Goal: Find specific page/section: Find specific page/section

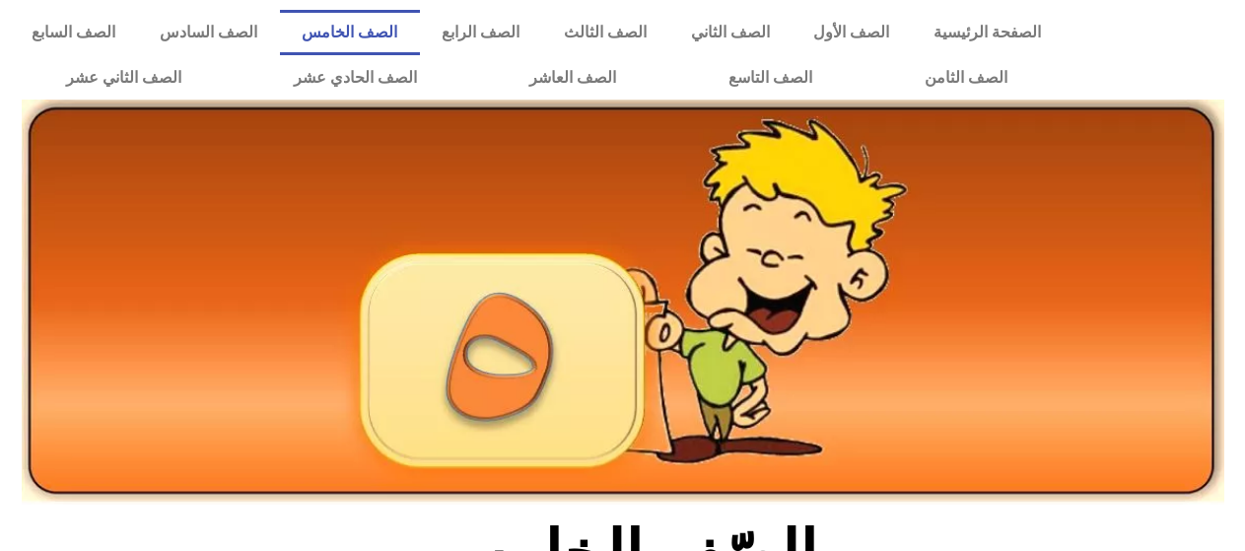
scroll to position [493, 0]
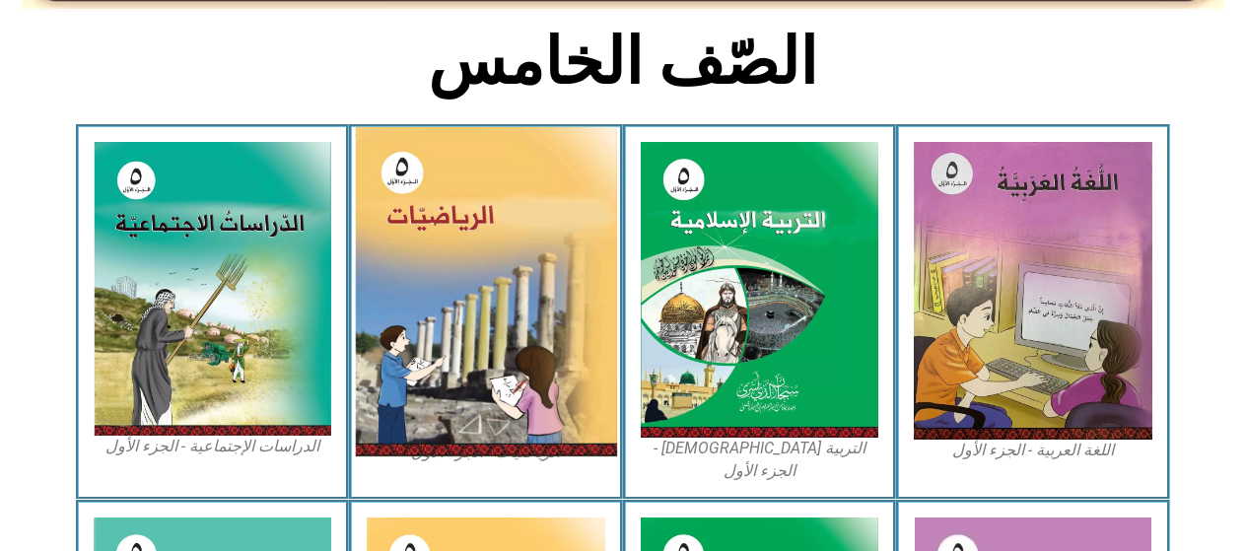
click at [486, 252] on img at bounding box center [486, 291] width 262 height 329
click at [487, 252] on img at bounding box center [486, 291] width 262 height 329
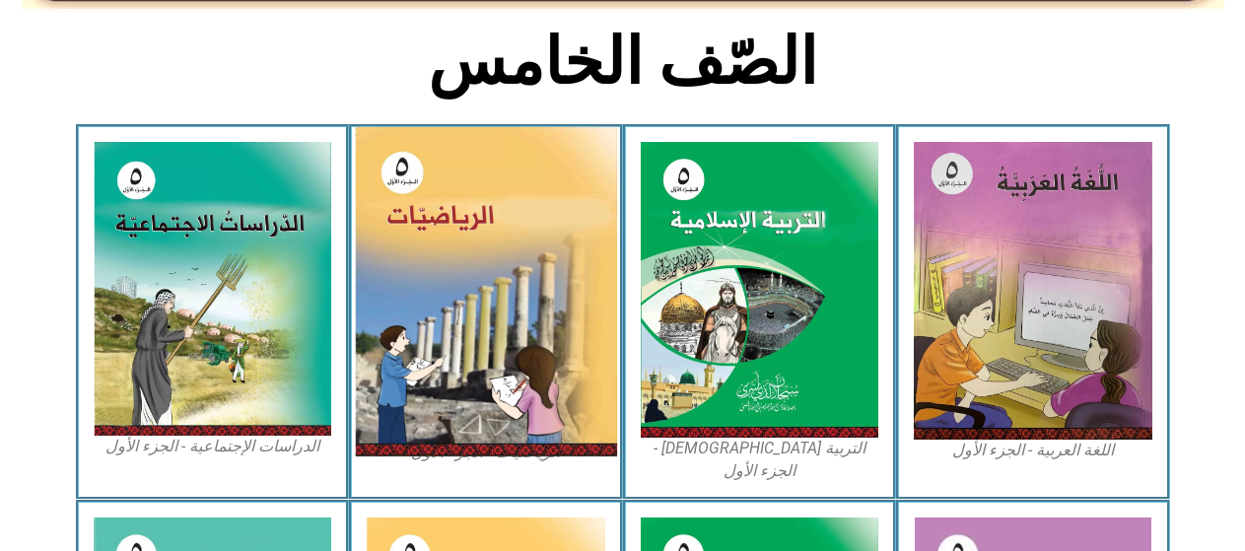
click at [492, 252] on img at bounding box center [486, 291] width 262 height 329
click at [482, 270] on img at bounding box center [486, 291] width 262 height 329
click at [472, 375] on img at bounding box center [486, 291] width 262 height 329
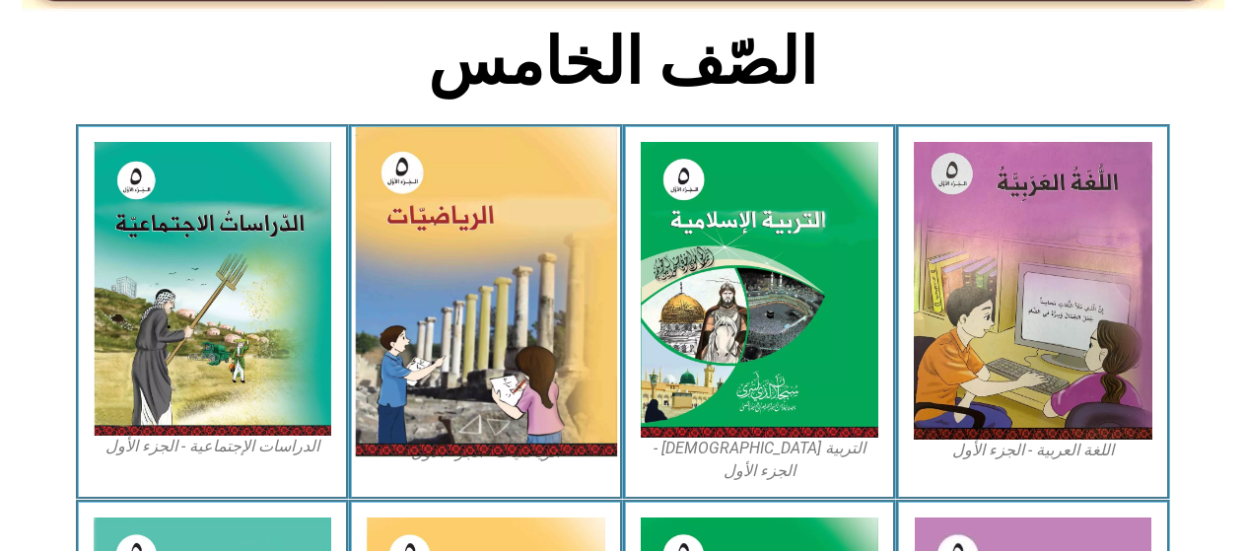
click at [555, 292] on img at bounding box center [486, 291] width 262 height 329
click at [554, 293] on img at bounding box center [486, 291] width 262 height 329
click at [387, 178] on img at bounding box center [486, 291] width 262 height 329
click at [397, 178] on img at bounding box center [486, 291] width 262 height 329
click at [427, 191] on img at bounding box center [486, 291] width 262 height 329
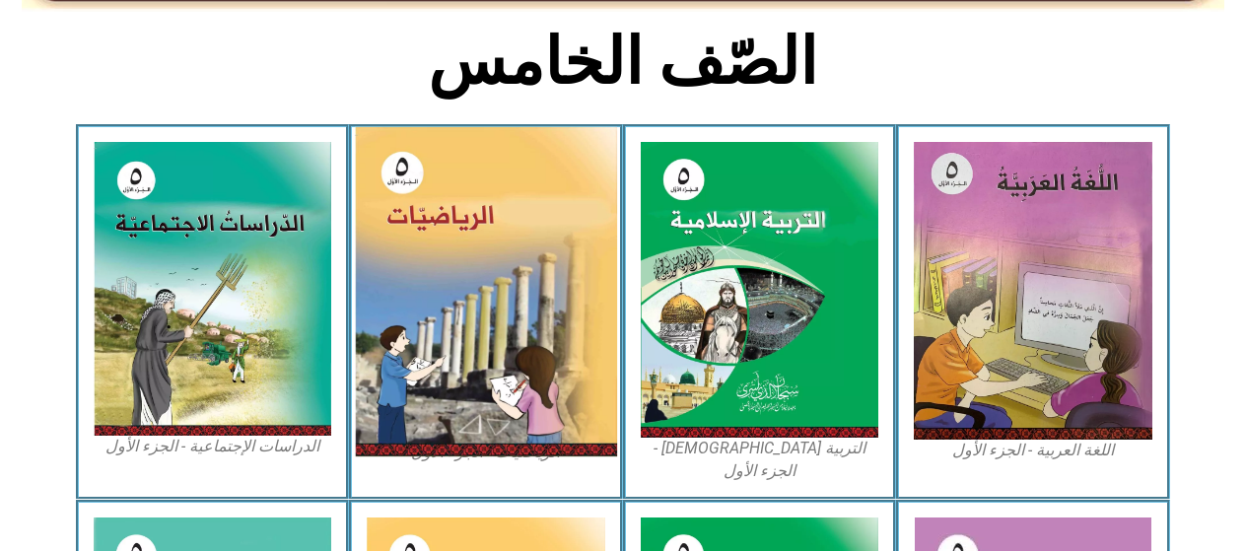
drag, startPoint x: 427, startPoint y: 191, endPoint x: 432, endPoint y: 237, distance: 45.6
click at [432, 211] on img at bounding box center [486, 291] width 262 height 329
click at [431, 286] on img at bounding box center [486, 291] width 262 height 329
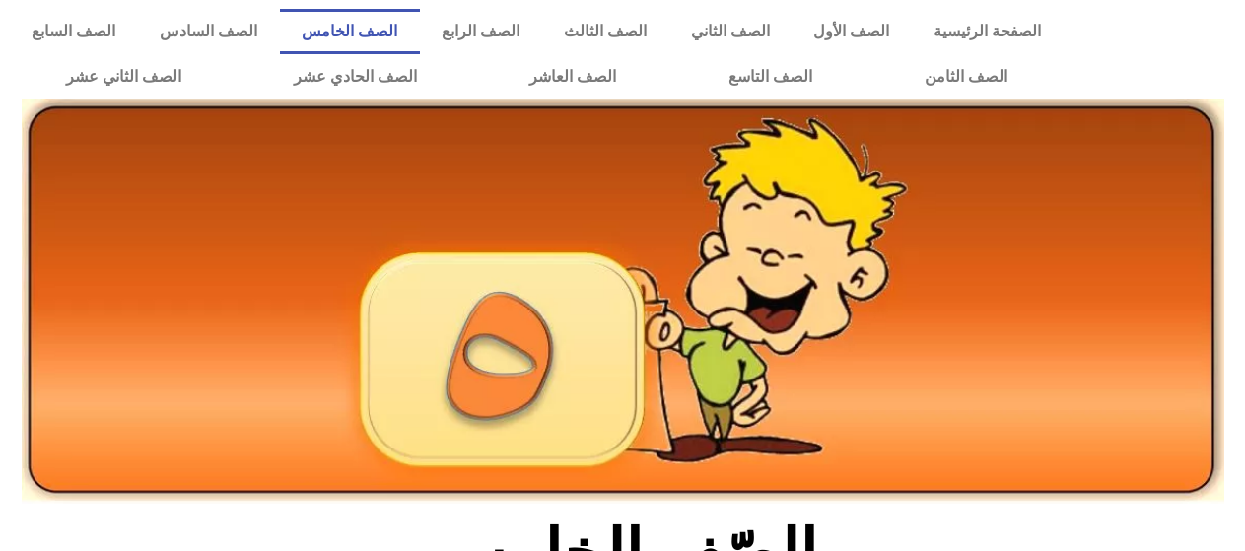
scroll to position [0, 0]
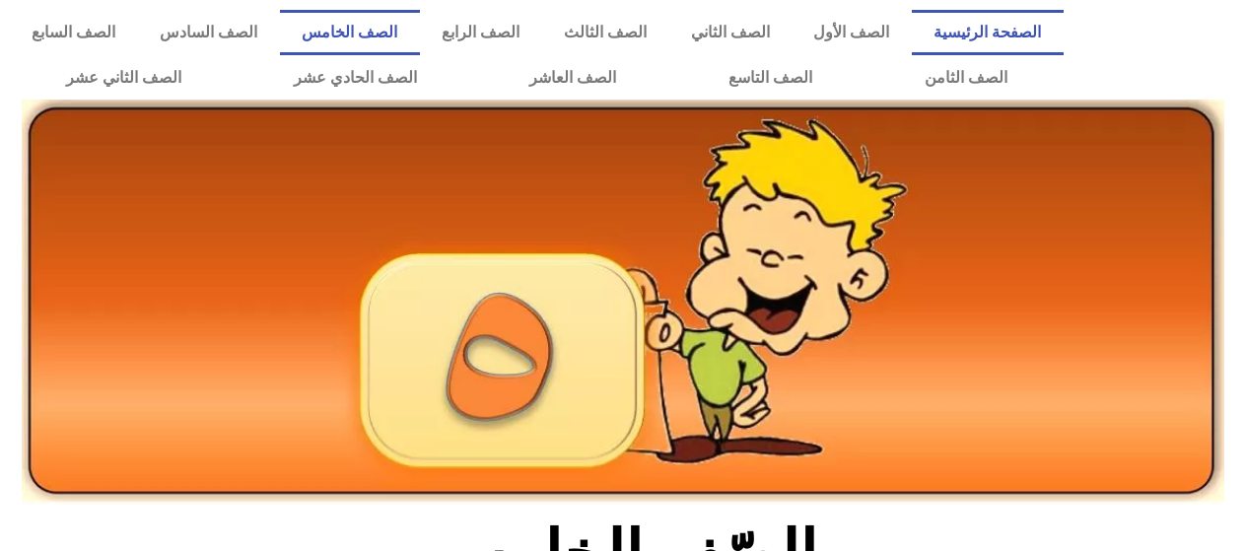
click at [1012, 38] on link "الصفحة الرئيسية" at bounding box center [988, 32] width 152 height 45
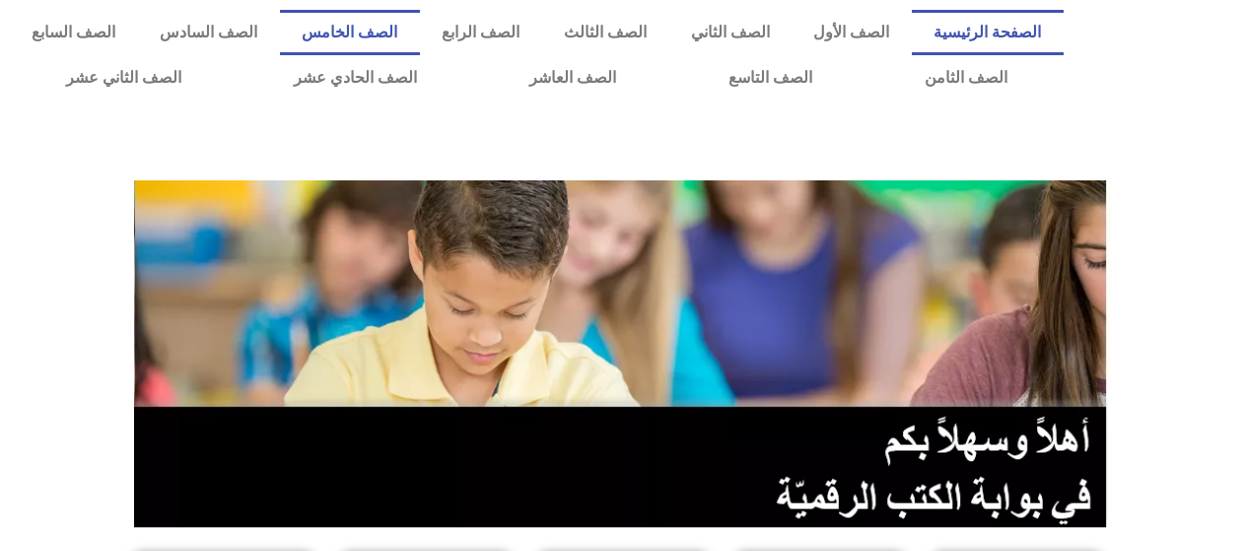
click at [420, 48] on link "الصف الخامس" at bounding box center [350, 32] width 140 height 45
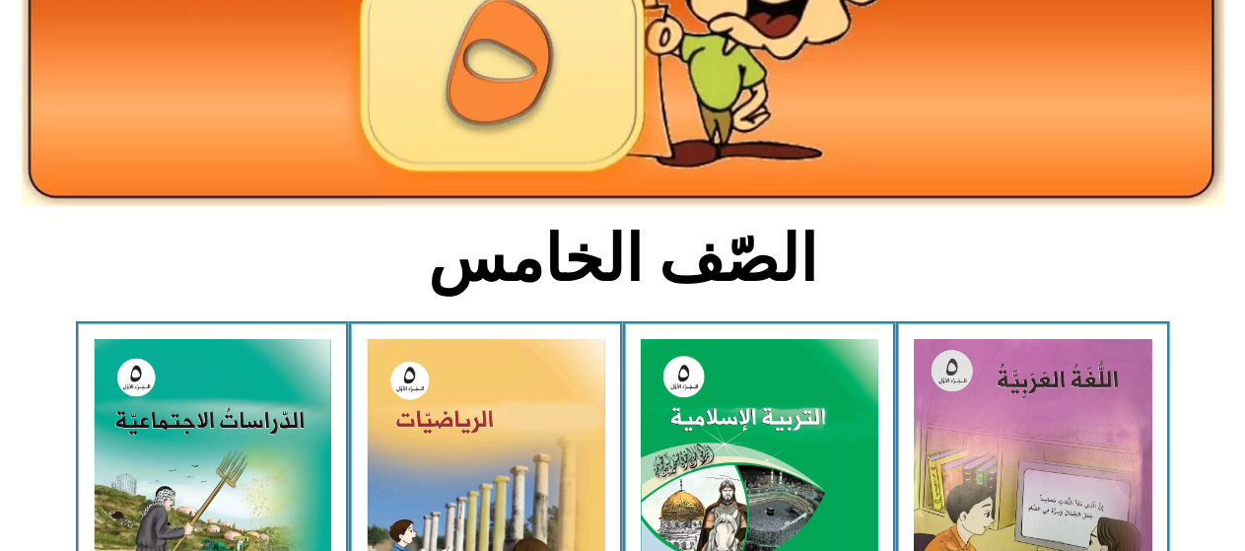
scroll to position [493, 0]
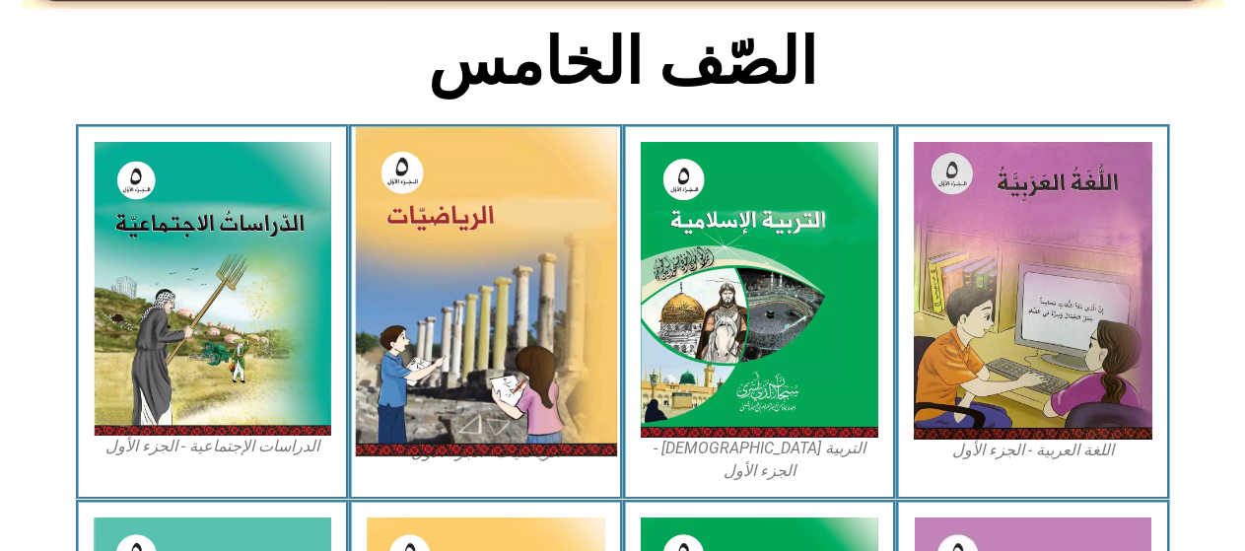
click at [507, 216] on img at bounding box center [486, 291] width 262 height 329
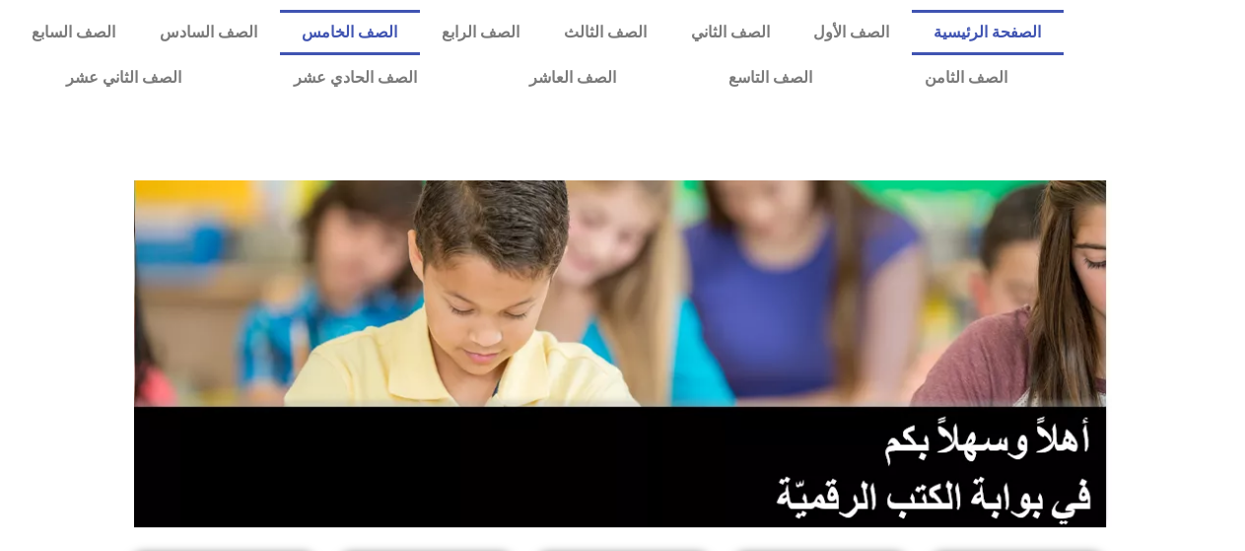
click at [405, 39] on link "الصف الخامس" at bounding box center [350, 32] width 140 height 45
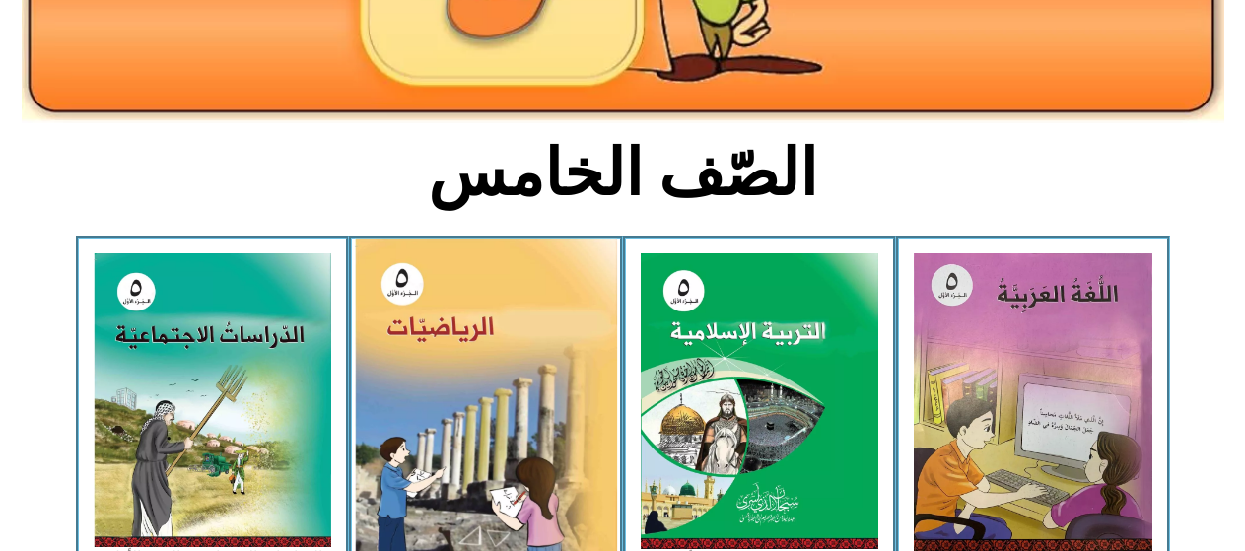
scroll to position [394, 0]
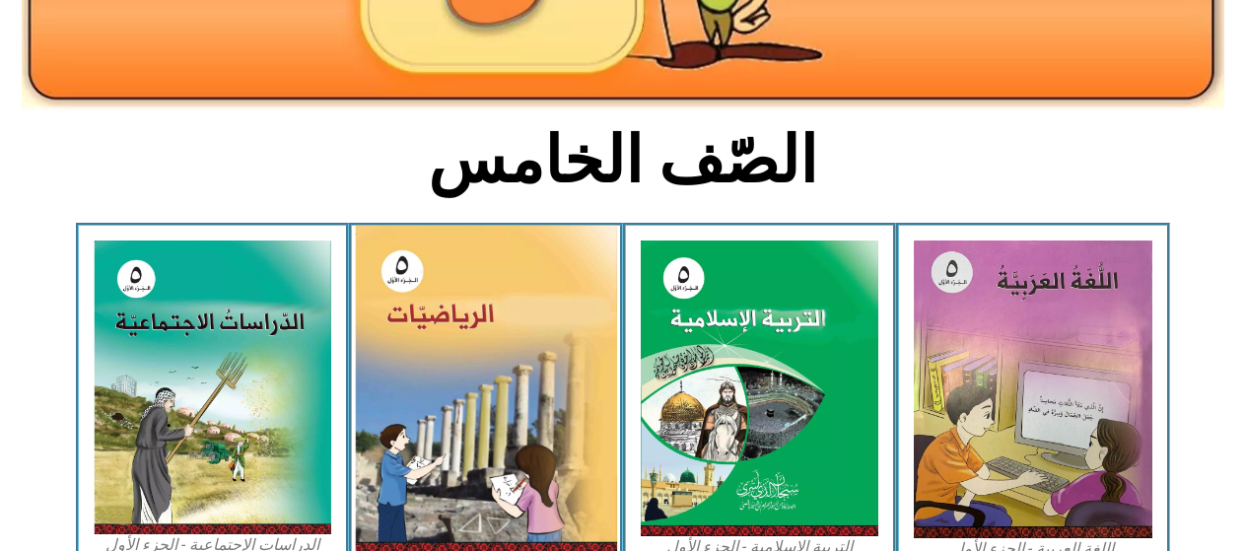
click at [432, 394] on img at bounding box center [486, 390] width 262 height 329
click at [486, 351] on img at bounding box center [486, 390] width 262 height 329
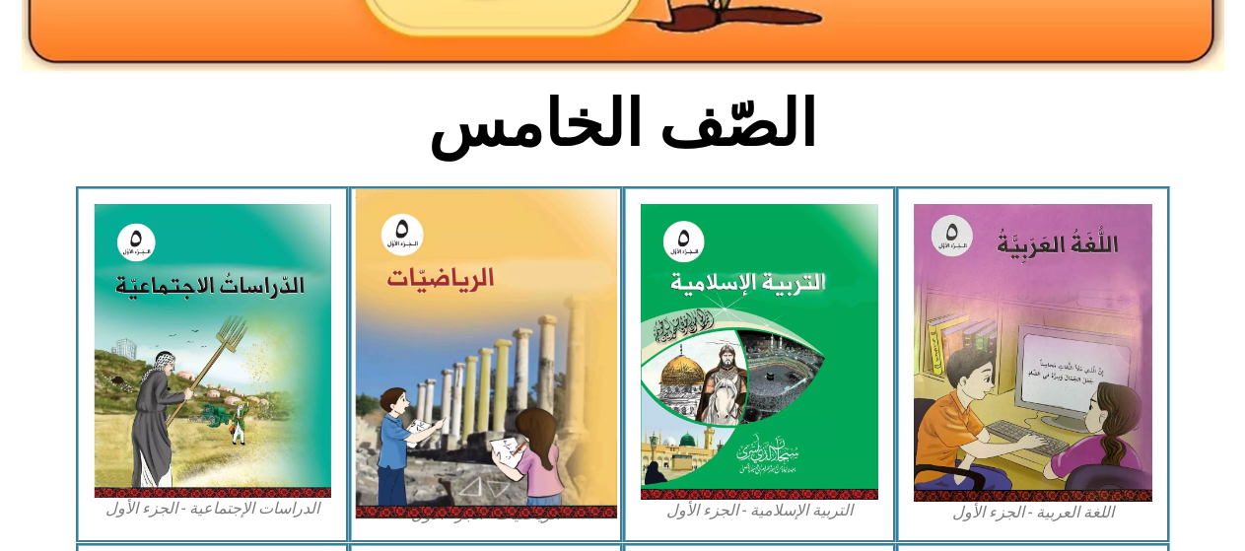
scroll to position [493, 0]
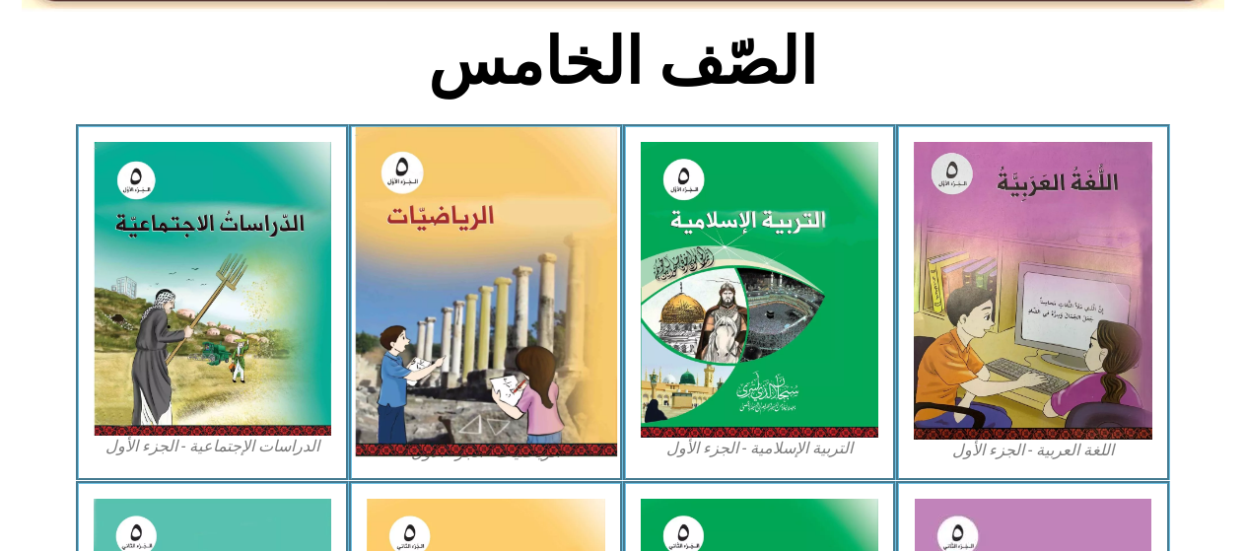
click at [448, 362] on img at bounding box center [486, 291] width 262 height 329
click at [415, 399] on img at bounding box center [486, 291] width 262 height 329
click at [432, 186] on img at bounding box center [486, 291] width 262 height 329
click at [433, 186] on img at bounding box center [486, 291] width 262 height 329
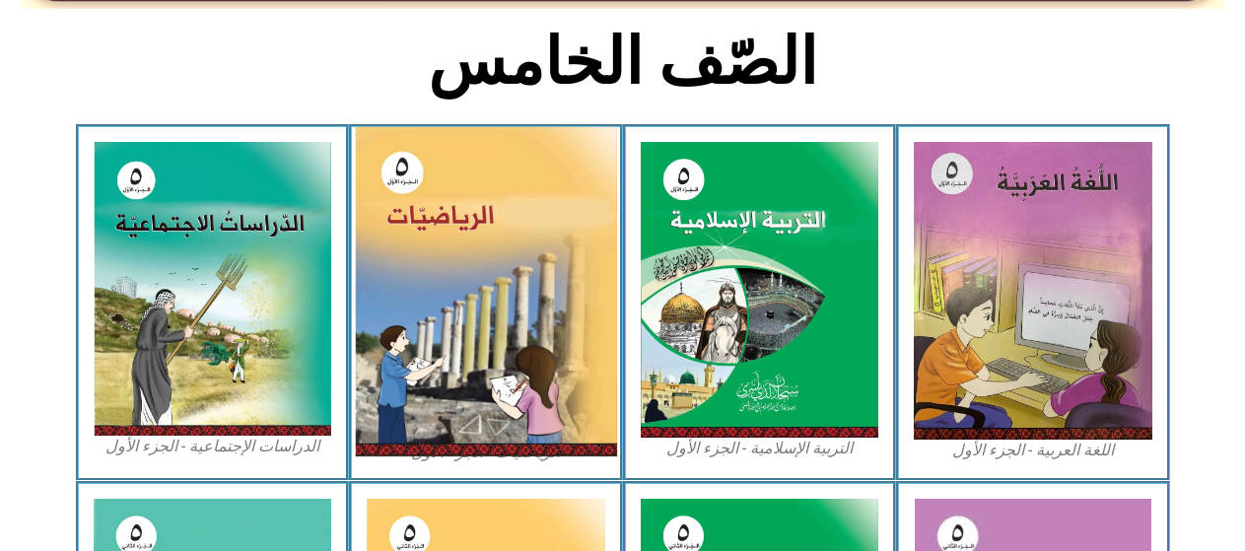
click at [433, 186] on img at bounding box center [486, 291] width 262 height 329
click at [428, 208] on img at bounding box center [486, 291] width 262 height 329
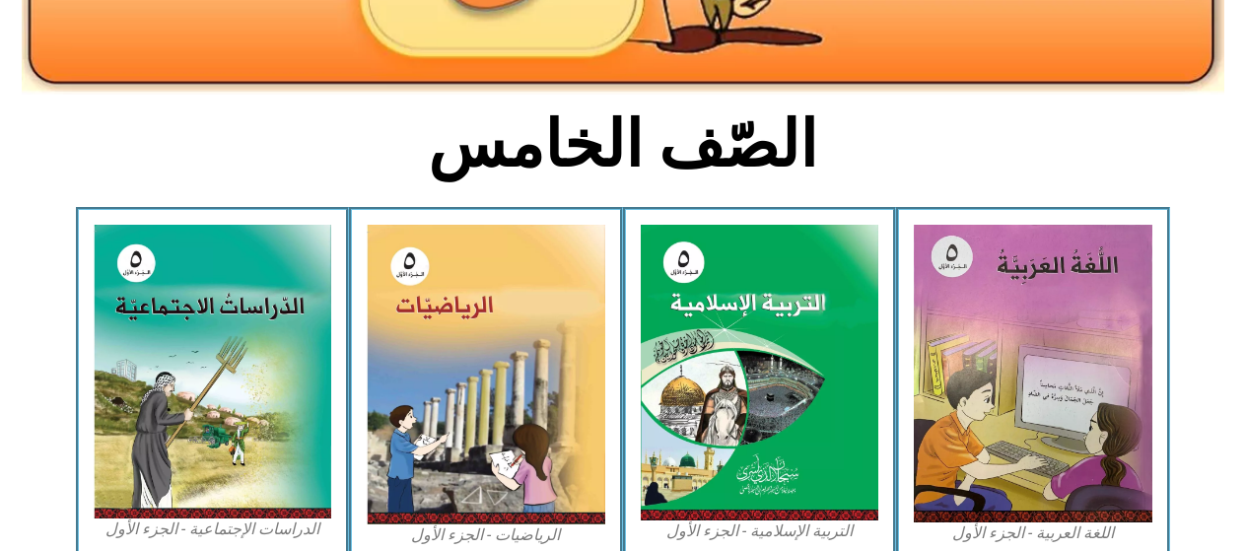
scroll to position [327, 0]
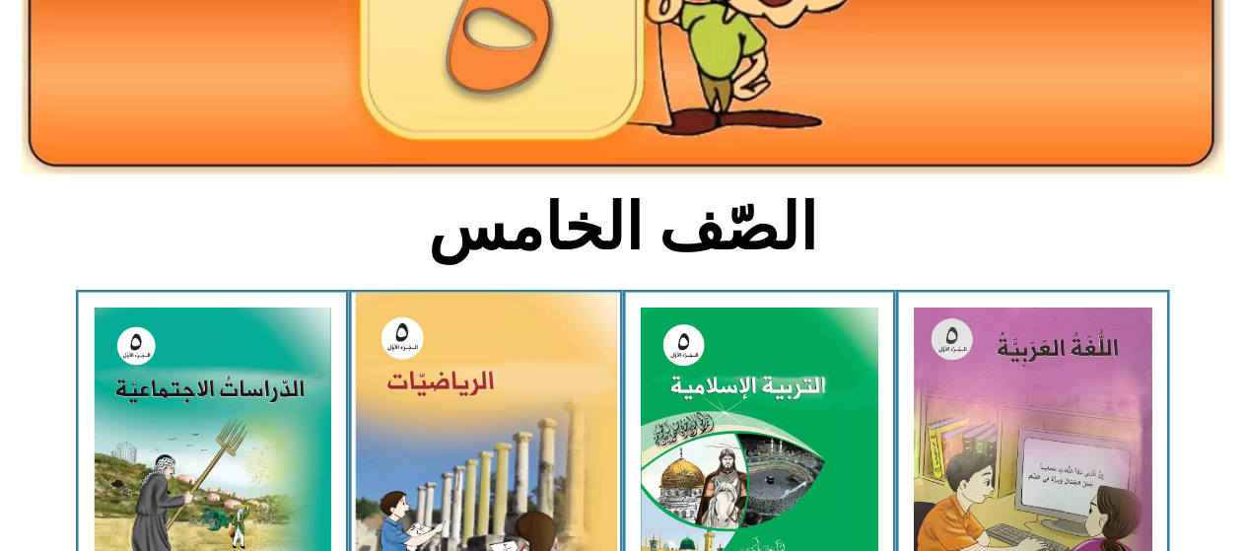
click at [431, 382] on img at bounding box center [486, 457] width 262 height 329
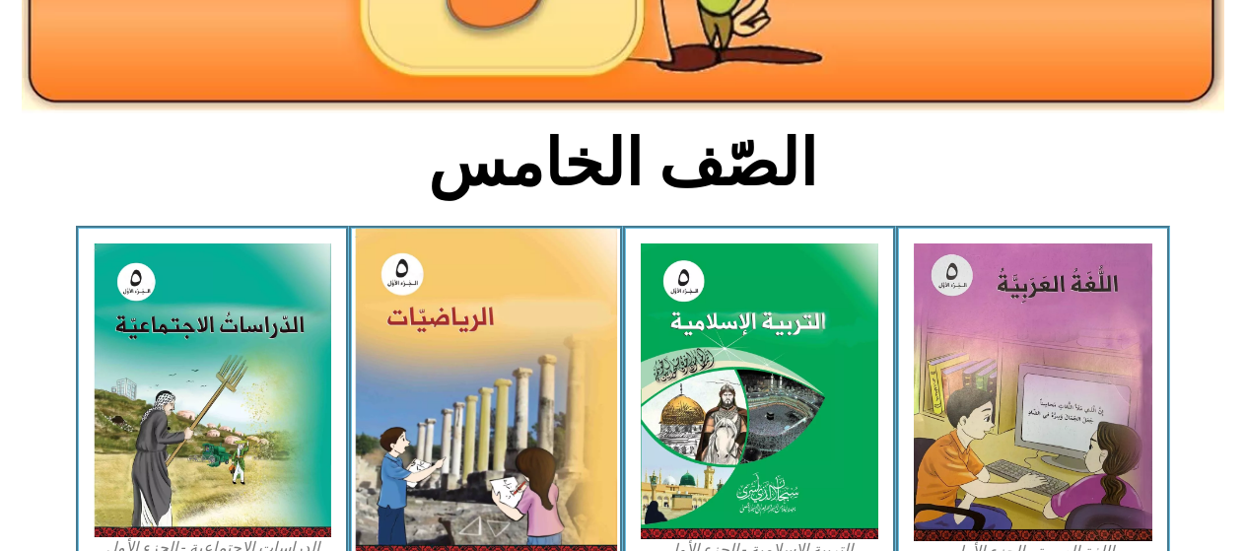
scroll to position [426, 0]
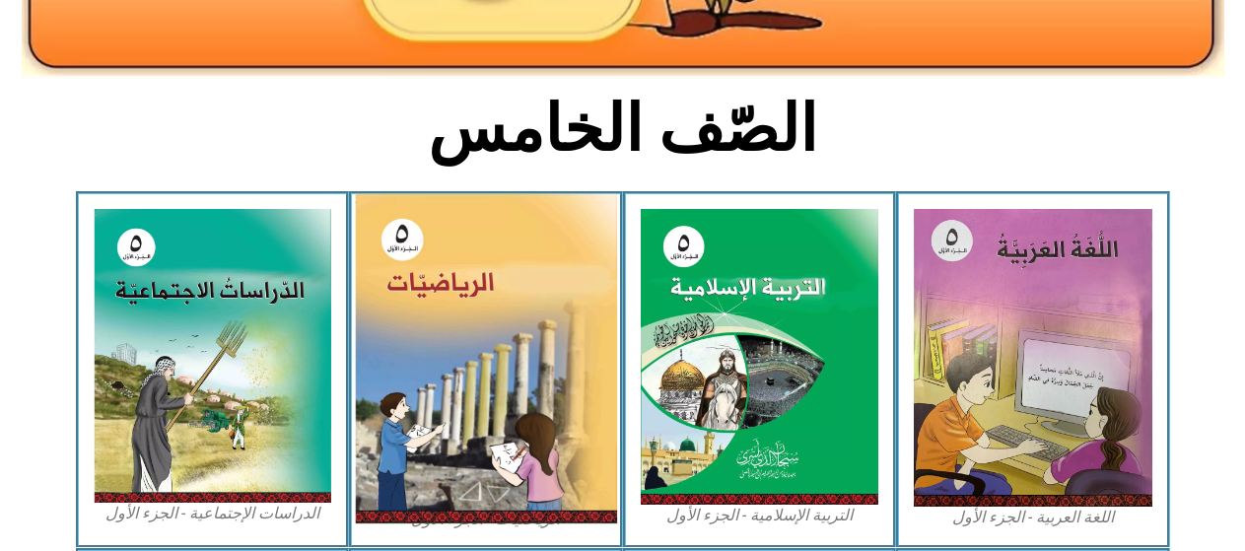
click at [413, 430] on img at bounding box center [486, 358] width 262 height 329
click at [437, 405] on img at bounding box center [486, 358] width 262 height 329
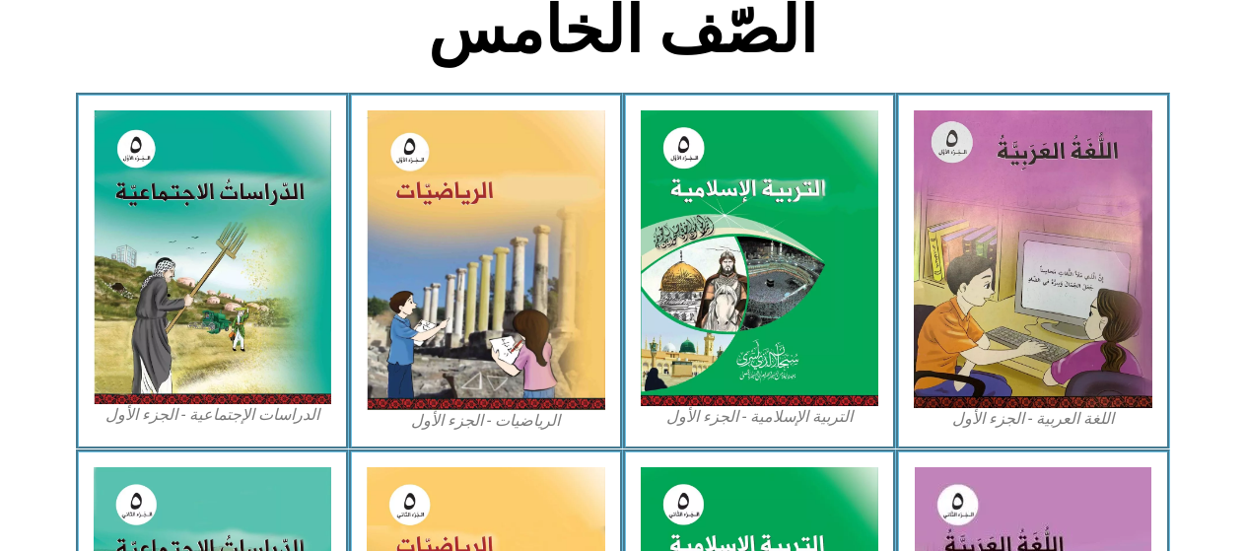
click at [436, 414] on figcaption "الرياضيات - الجزء الأول​" at bounding box center [486, 421] width 239 height 22
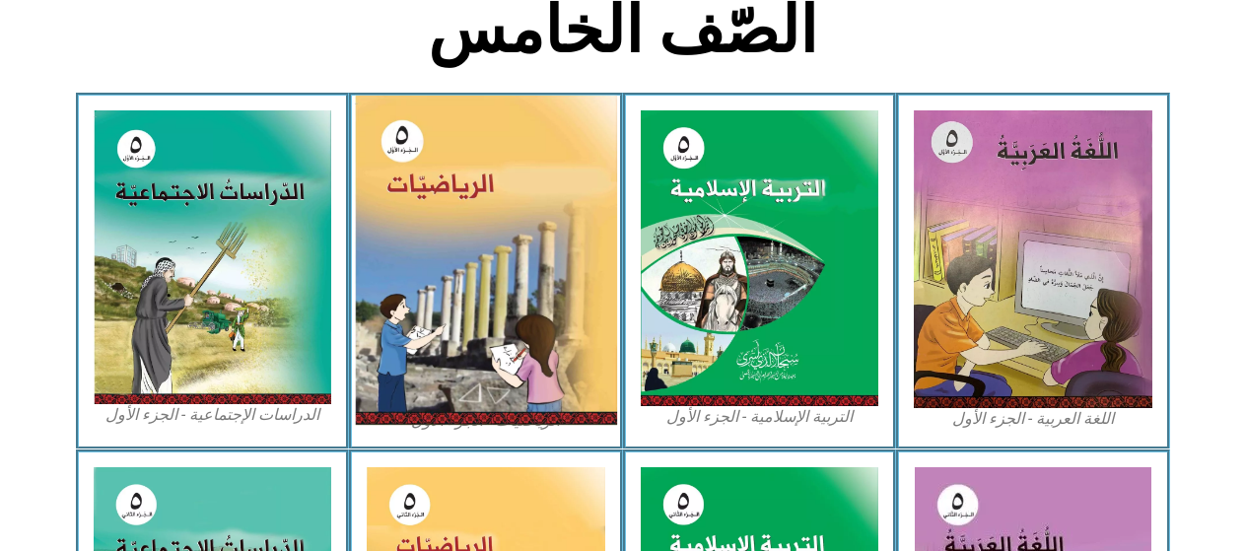
click at [476, 288] on img at bounding box center [486, 260] width 262 height 329
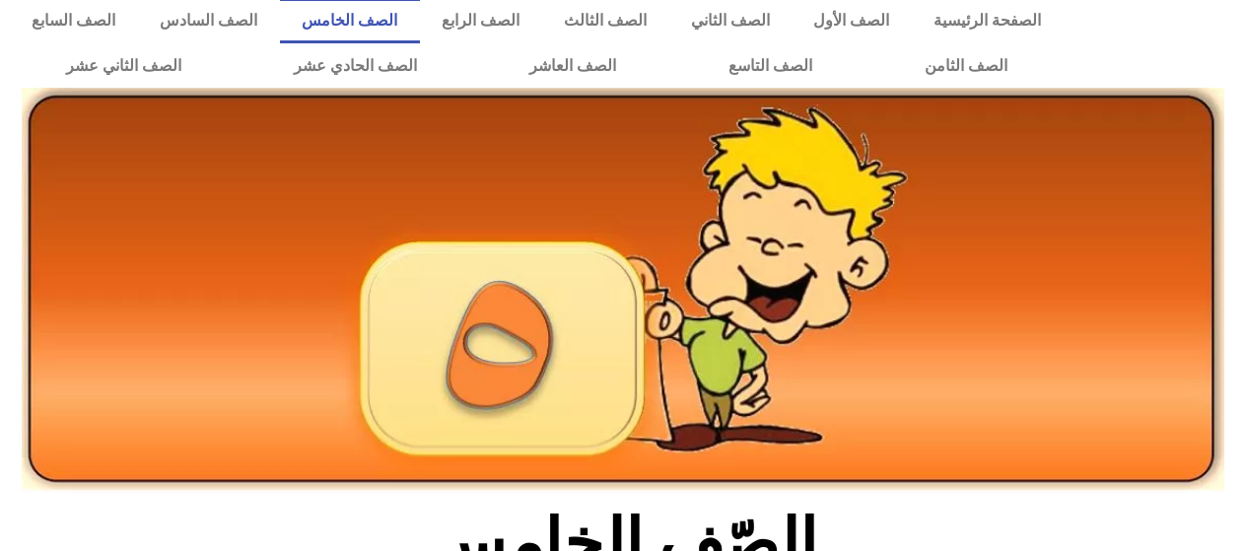
scroll to position [0, 0]
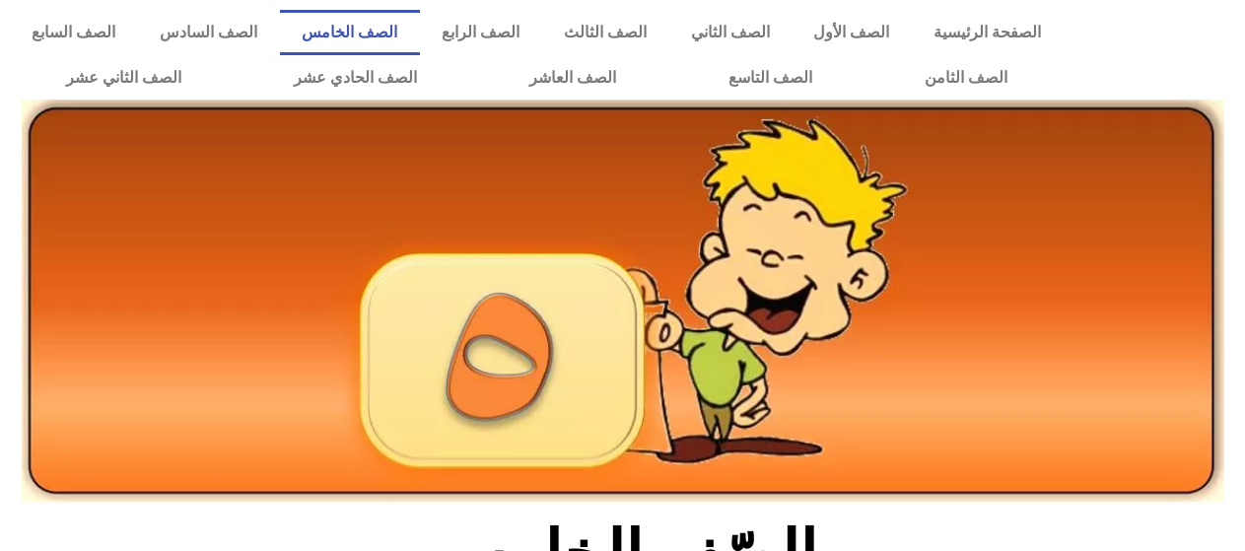
click at [420, 21] on link "الصف الخامس" at bounding box center [350, 32] width 140 height 45
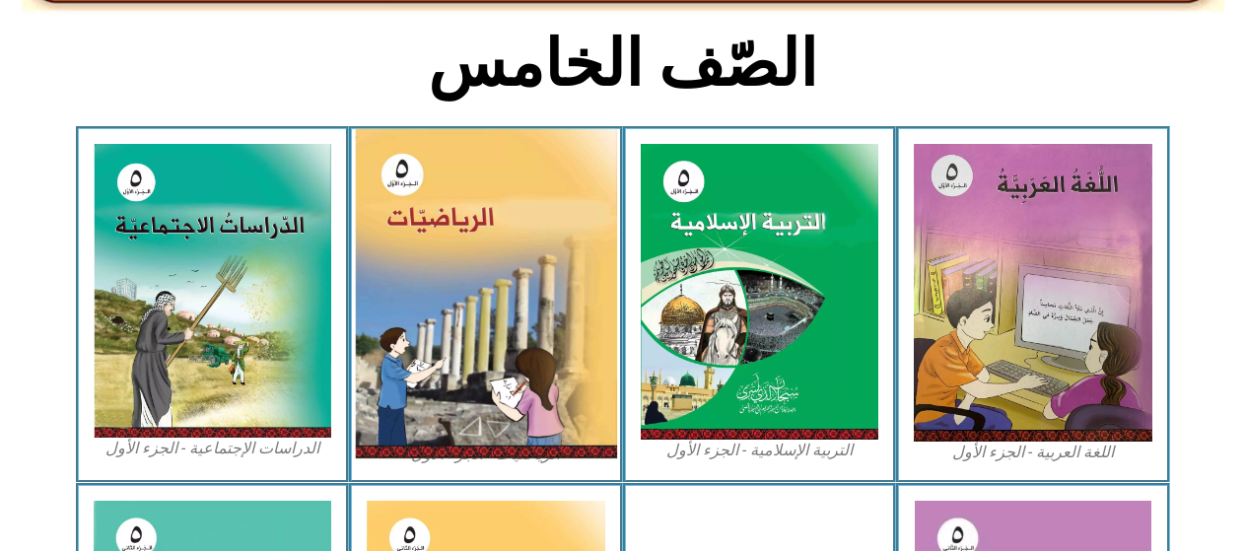
scroll to position [493, 0]
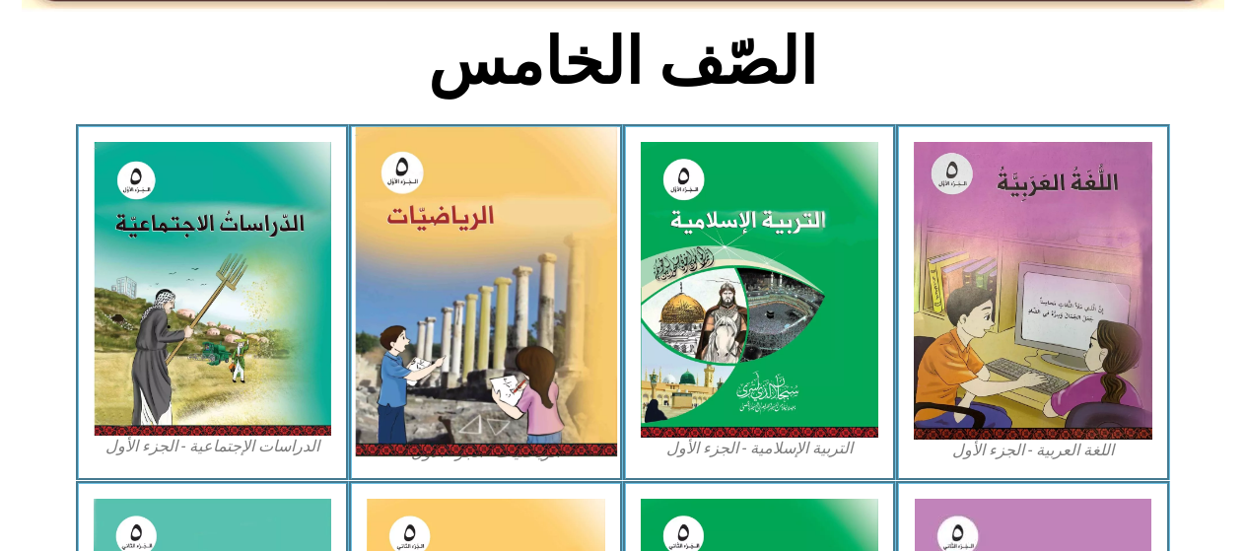
click at [438, 156] on img at bounding box center [486, 291] width 262 height 329
click at [517, 434] on img at bounding box center [486, 291] width 262 height 329
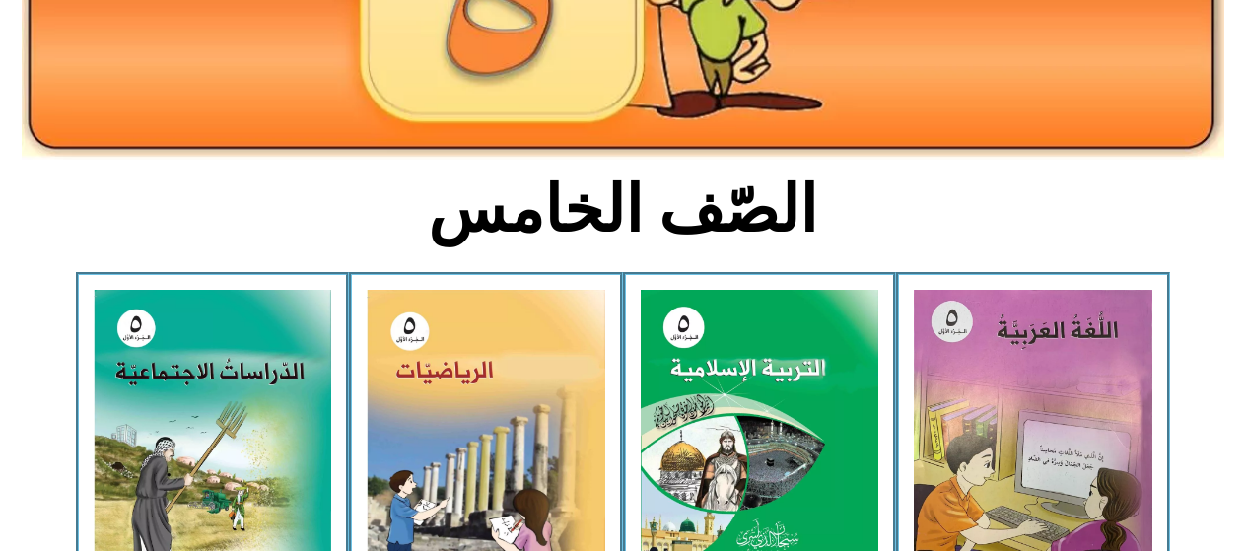
scroll to position [99, 0]
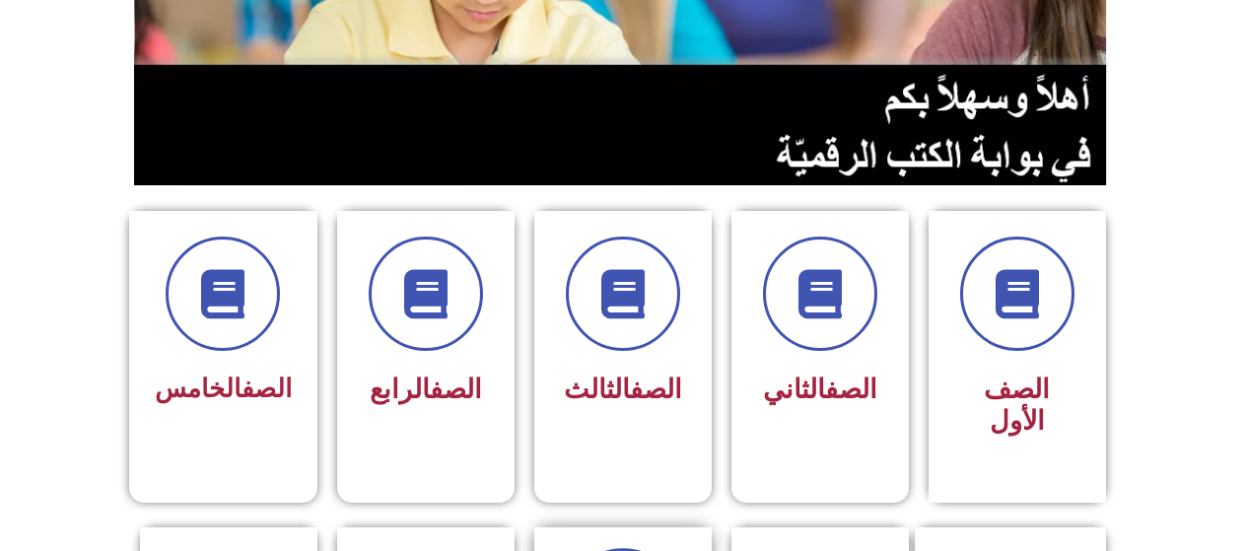
scroll to position [493, 0]
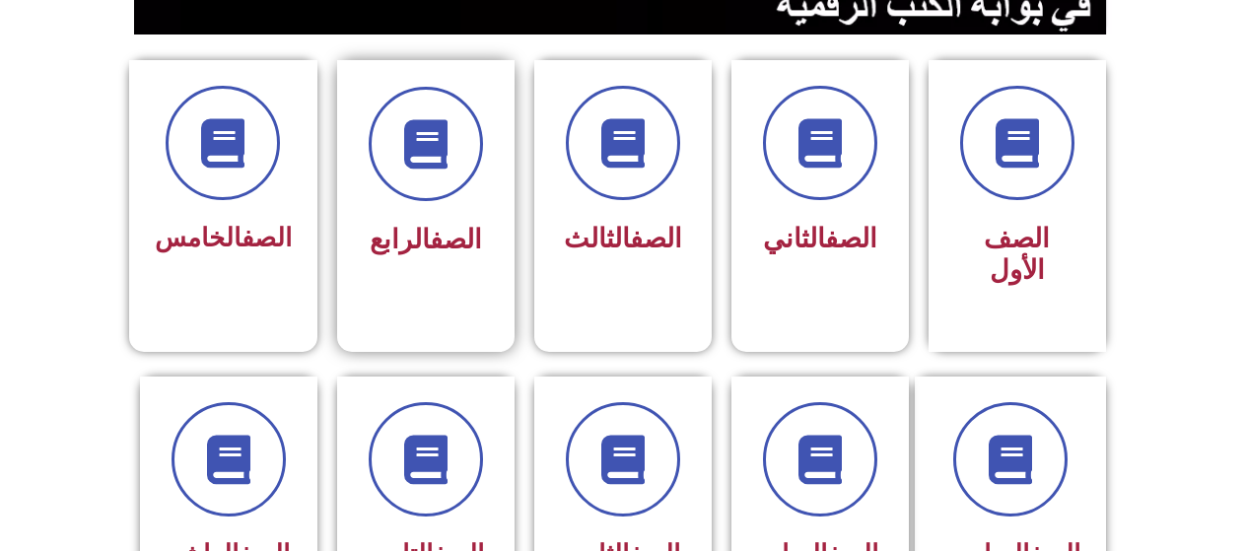
click at [447, 286] on div "الصف الرابع" at bounding box center [425, 190] width 177 height 261
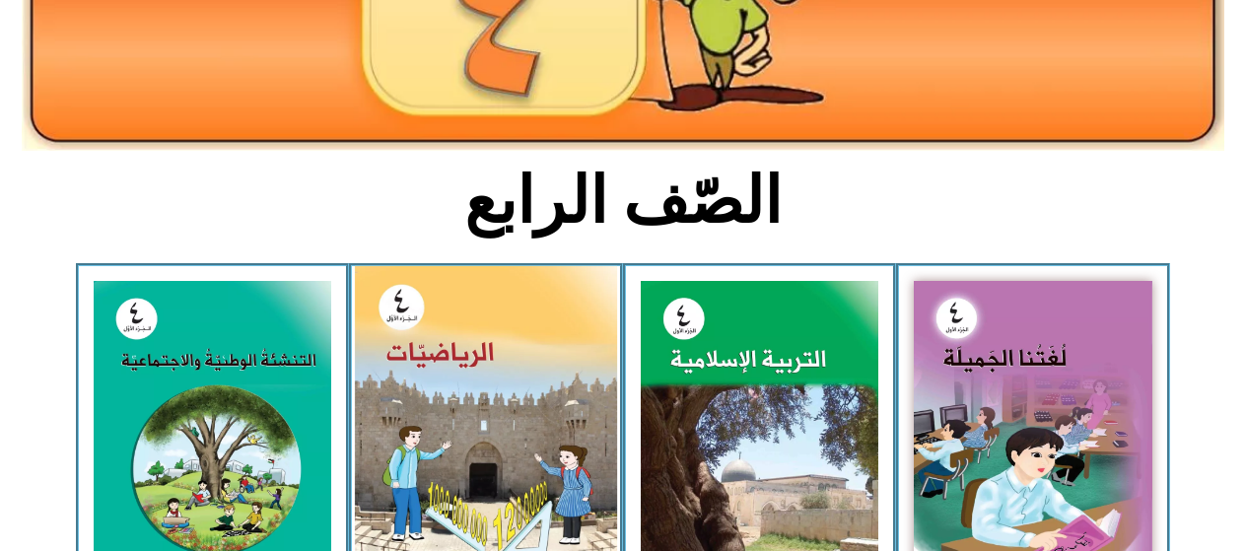
scroll to position [394, 0]
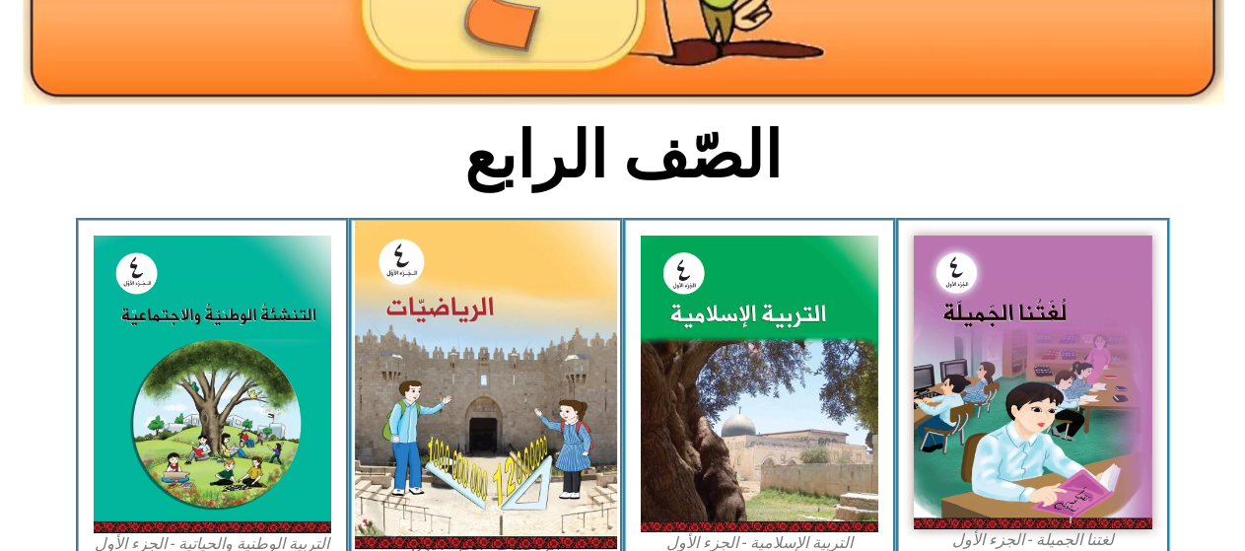
click at [474, 434] on img at bounding box center [486, 385] width 262 height 328
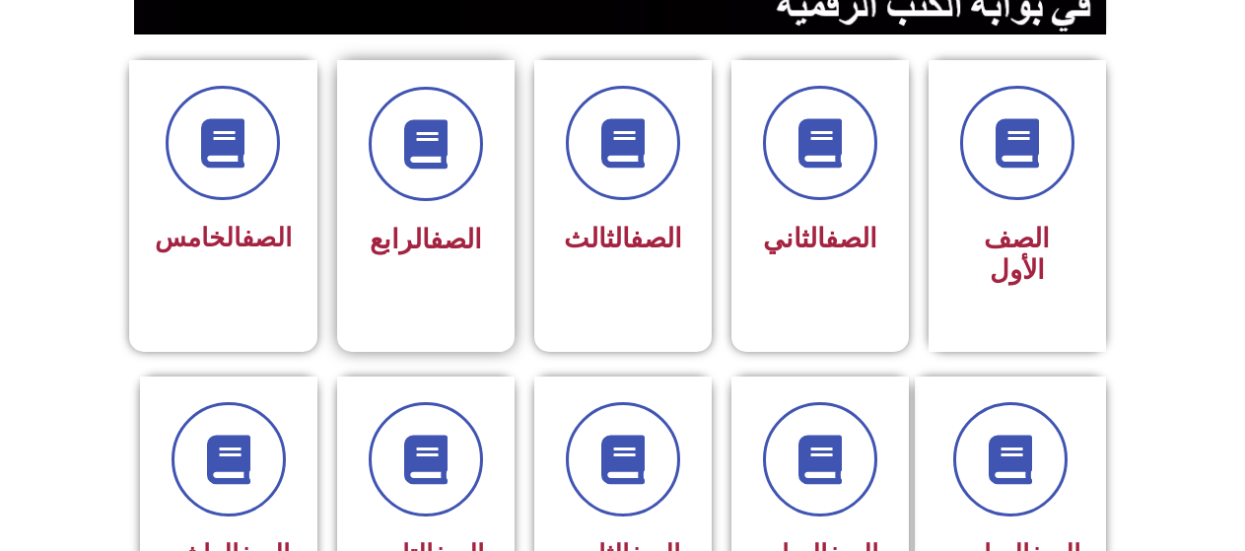
scroll to position [592, 0]
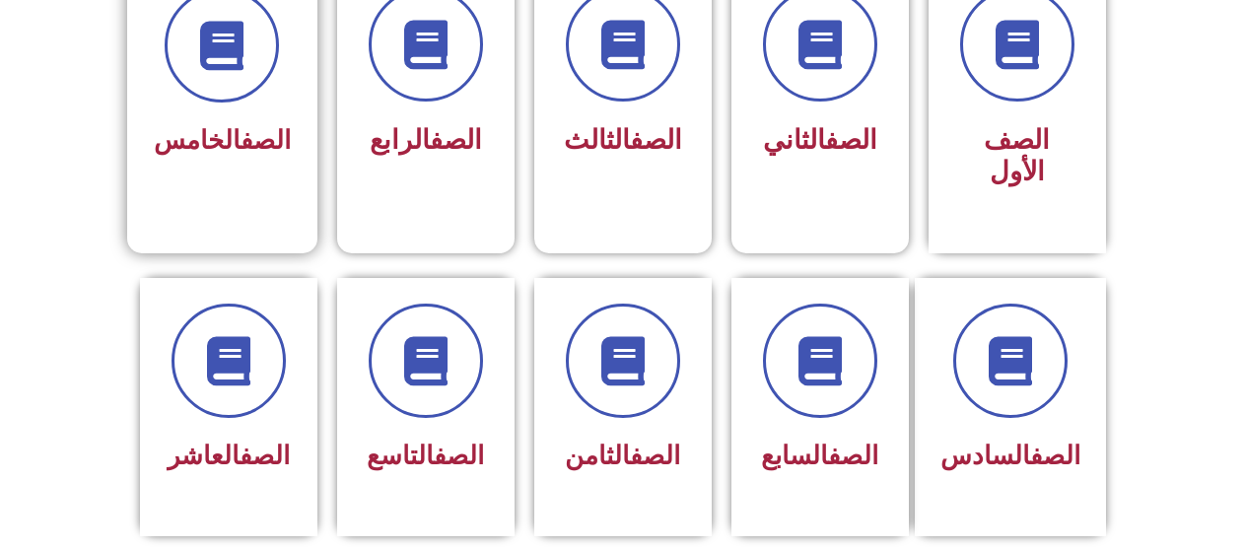
click at [250, 166] on div "الصف الخامس" at bounding box center [222, 92] width 190 height 260
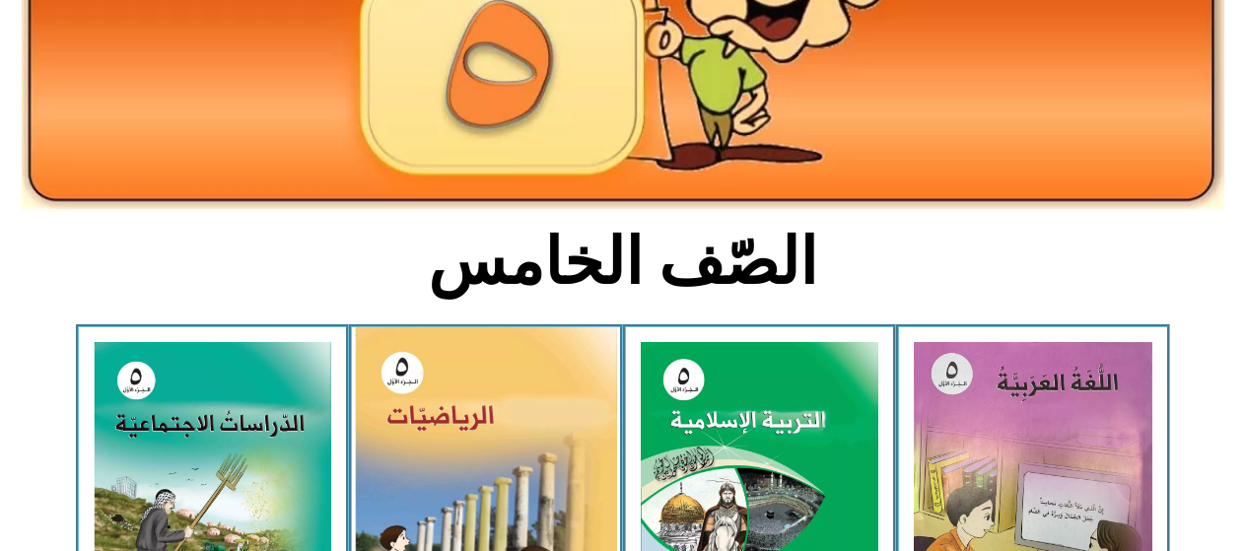
scroll to position [296, 0]
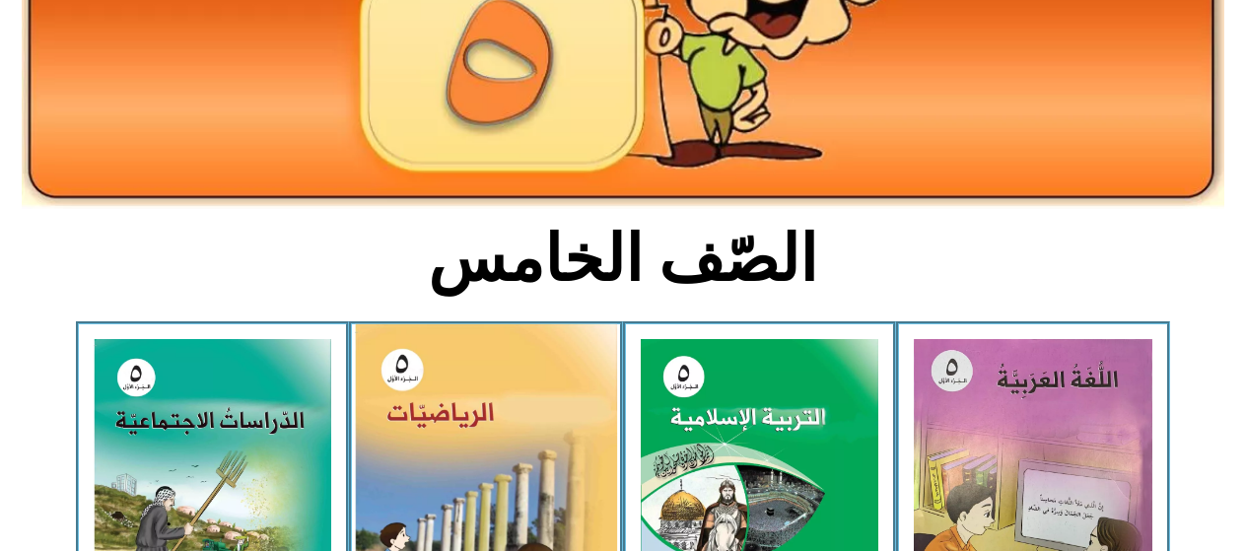
click at [509, 373] on img at bounding box center [486, 488] width 262 height 329
click at [520, 405] on img at bounding box center [486, 488] width 262 height 329
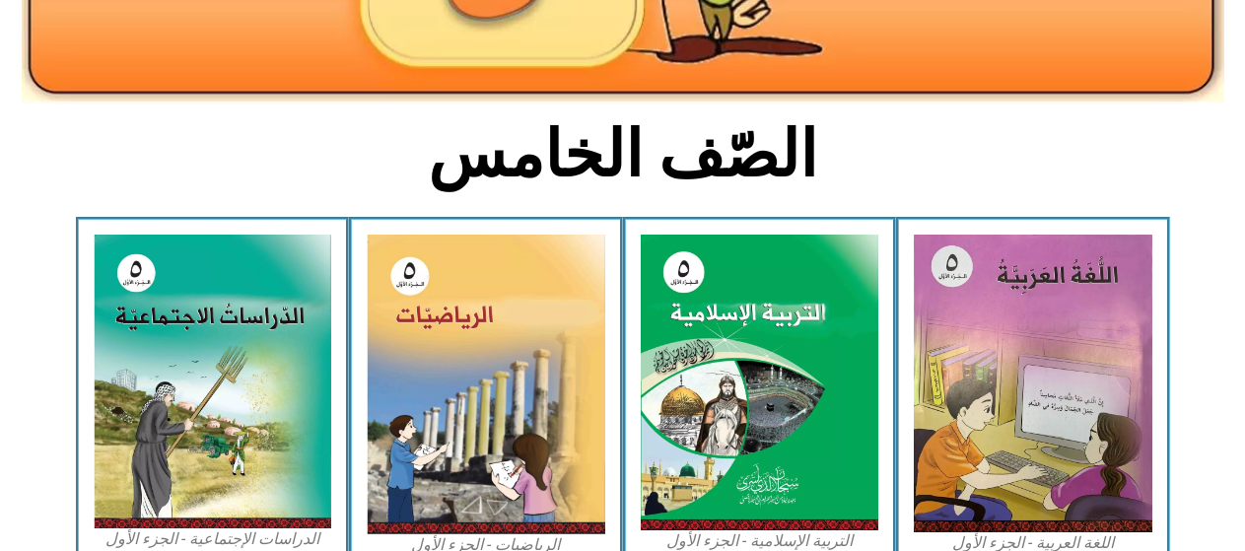
scroll to position [592, 0]
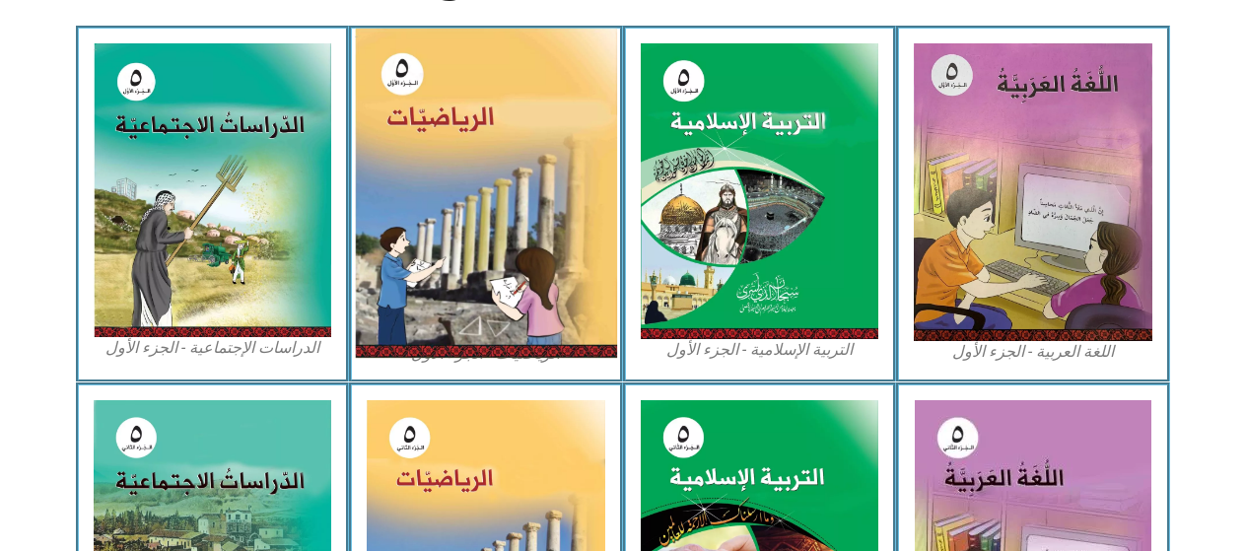
click at [497, 313] on img at bounding box center [486, 193] width 262 height 329
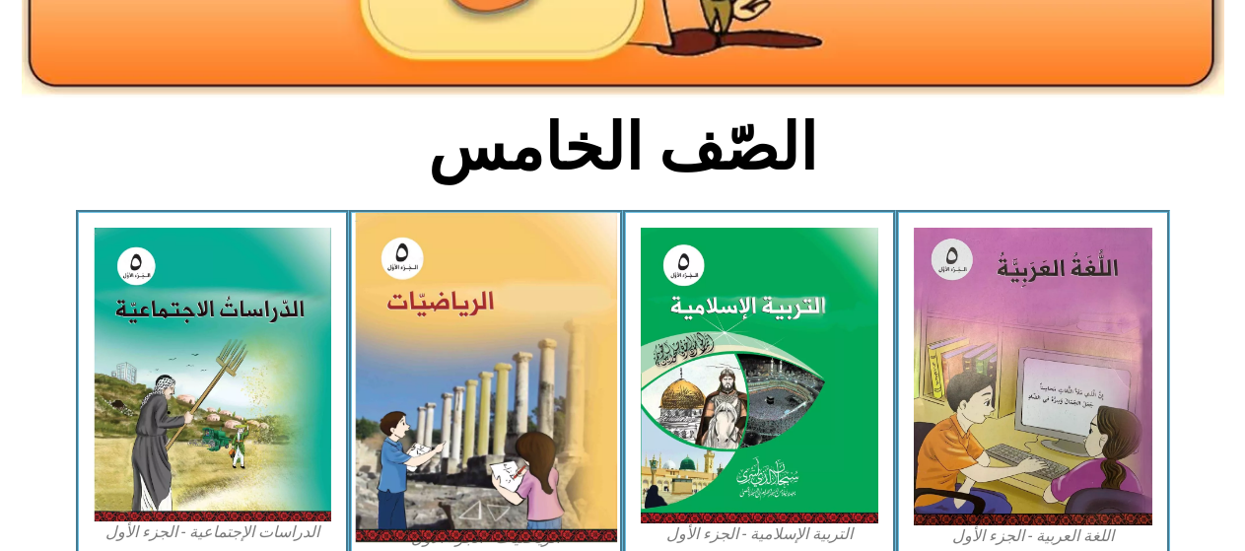
scroll to position [394, 0]
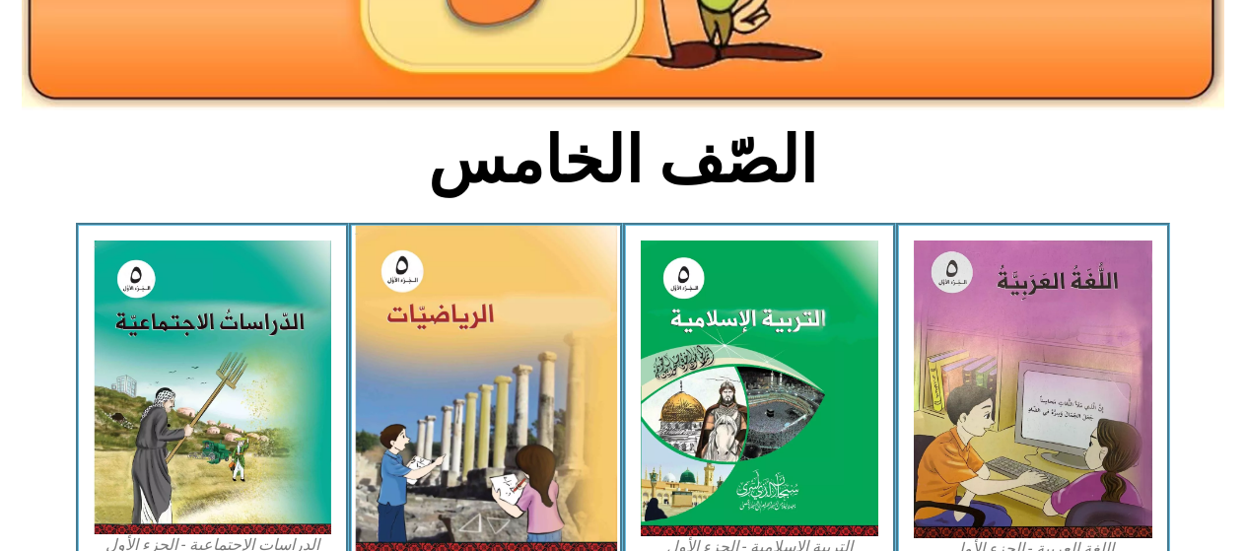
click at [497, 313] on img at bounding box center [486, 390] width 262 height 329
click at [475, 307] on img at bounding box center [486, 390] width 262 height 329
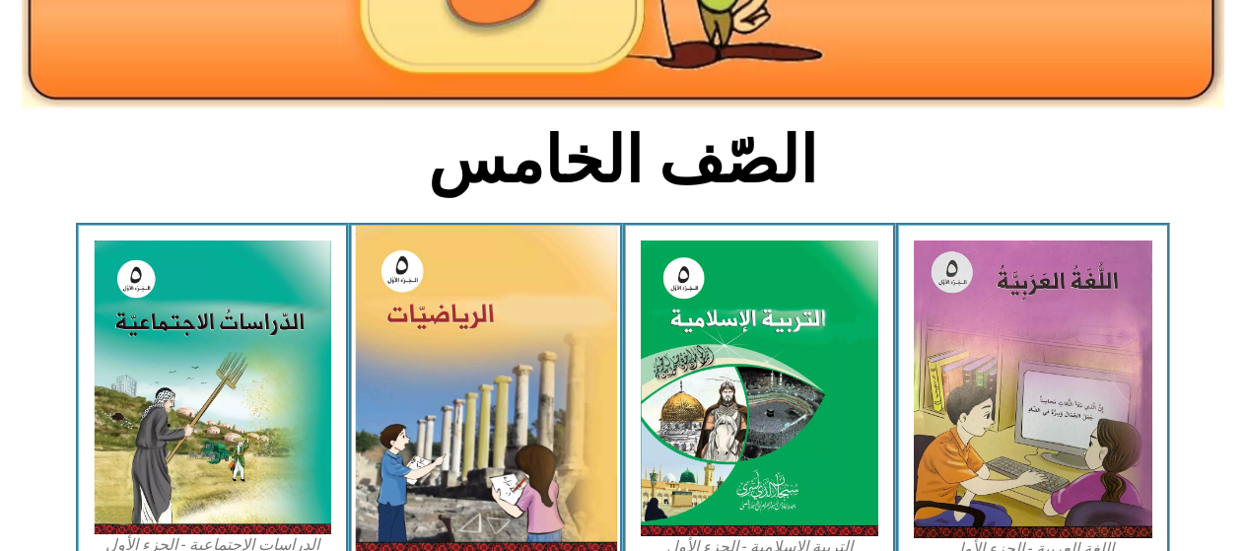
click at [480, 382] on img at bounding box center [486, 390] width 262 height 329
click at [480, 381] on img at bounding box center [486, 390] width 262 height 329
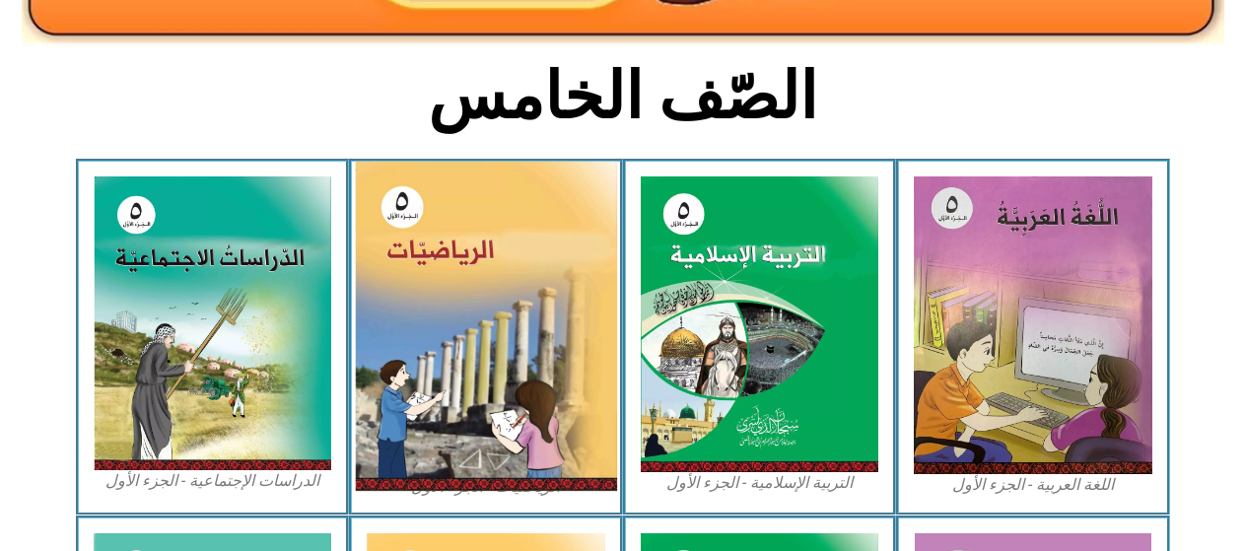
scroll to position [493, 0]
